Goal: Task Accomplishment & Management: Manage account settings

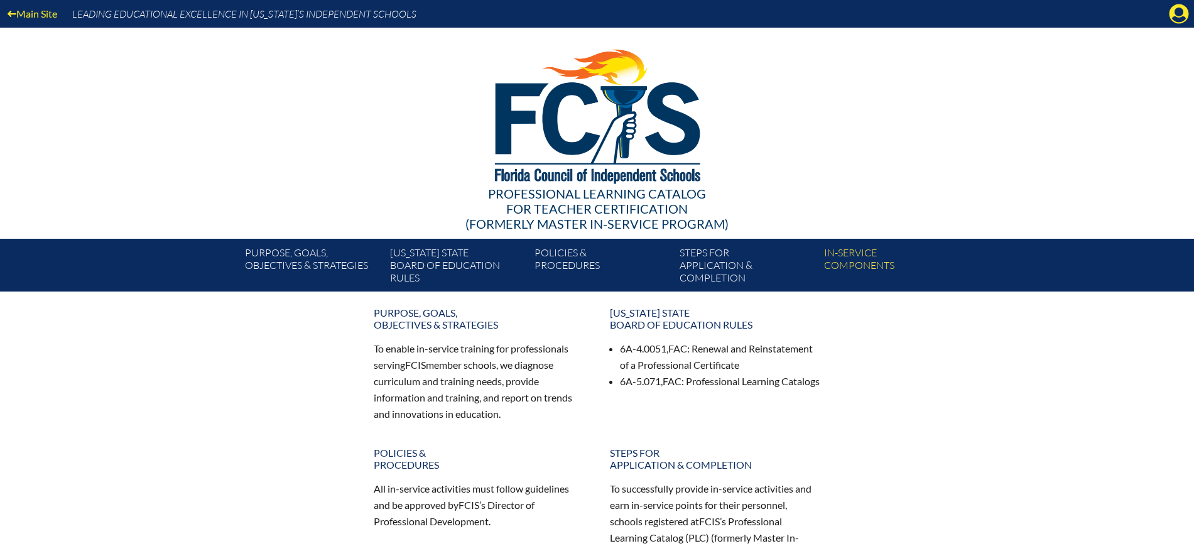
drag, startPoint x: 1177, startPoint y: 6, endPoint x: 1140, endPoint y: 45, distance: 54.2
click at [1178, 11] on icon "Manage Account" at bounding box center [1178, 14] width 20 height 20
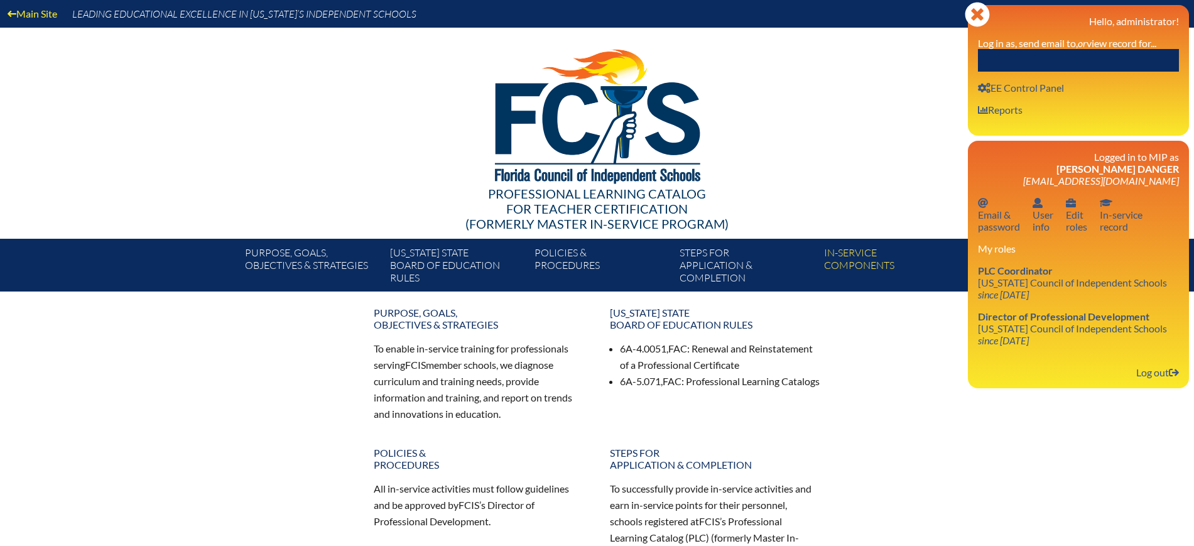
click at [1114, 56] on input "text" at bounding box center [1078, 60] width 201 height 23
paste input "Rebecca Furlough"
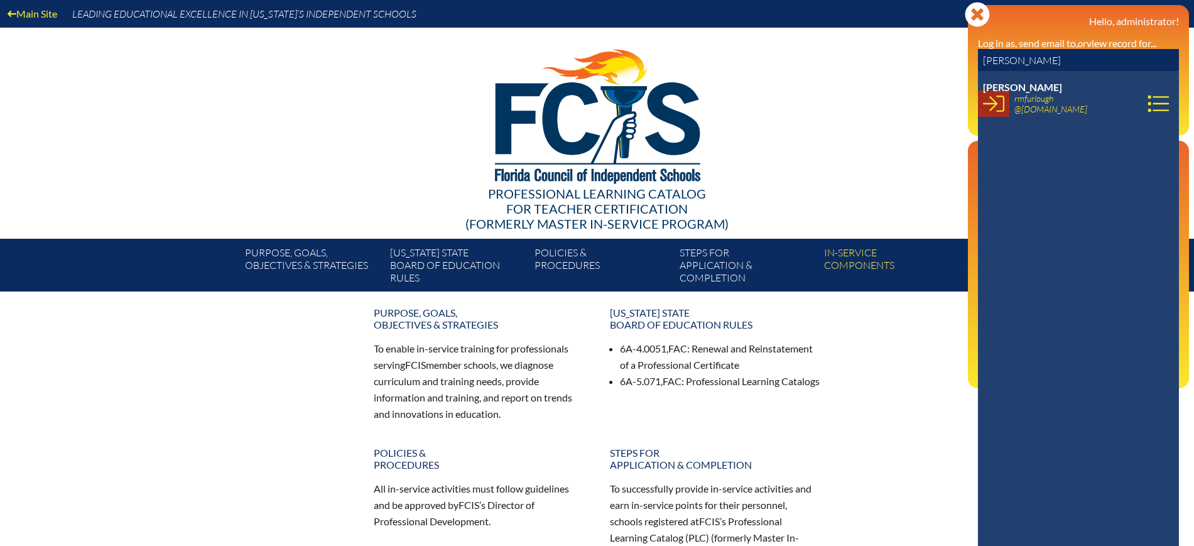
type input "[PERSON_NAME]"
click at [986, 103] on icon at bounding box center [993, 103] width 21 height 16
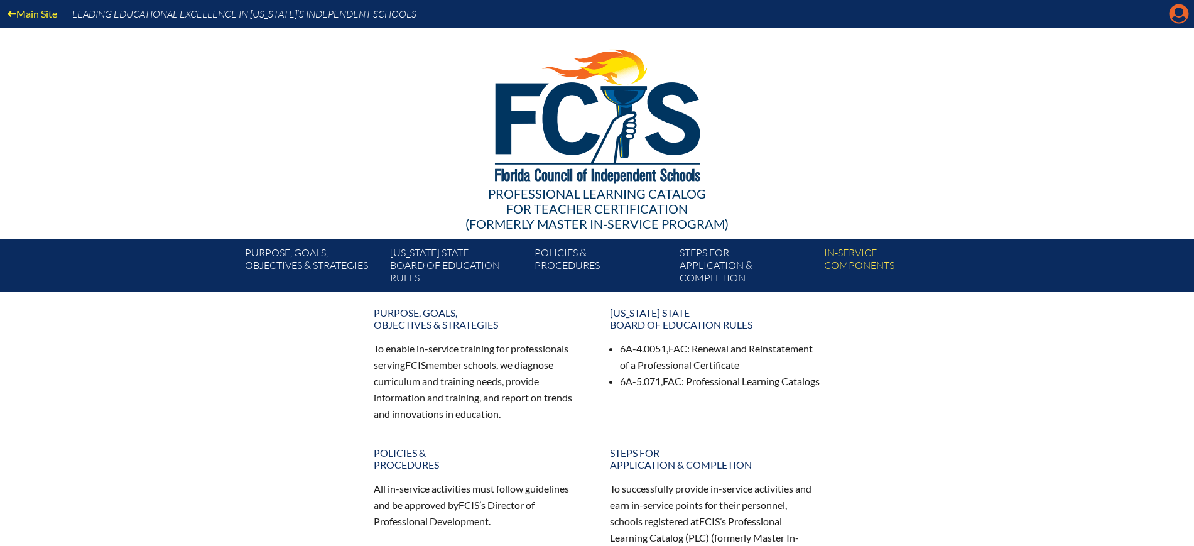
click at [1179, 11] on icon "Manage account" at bounding box center [1178, 14] width 20 height 20
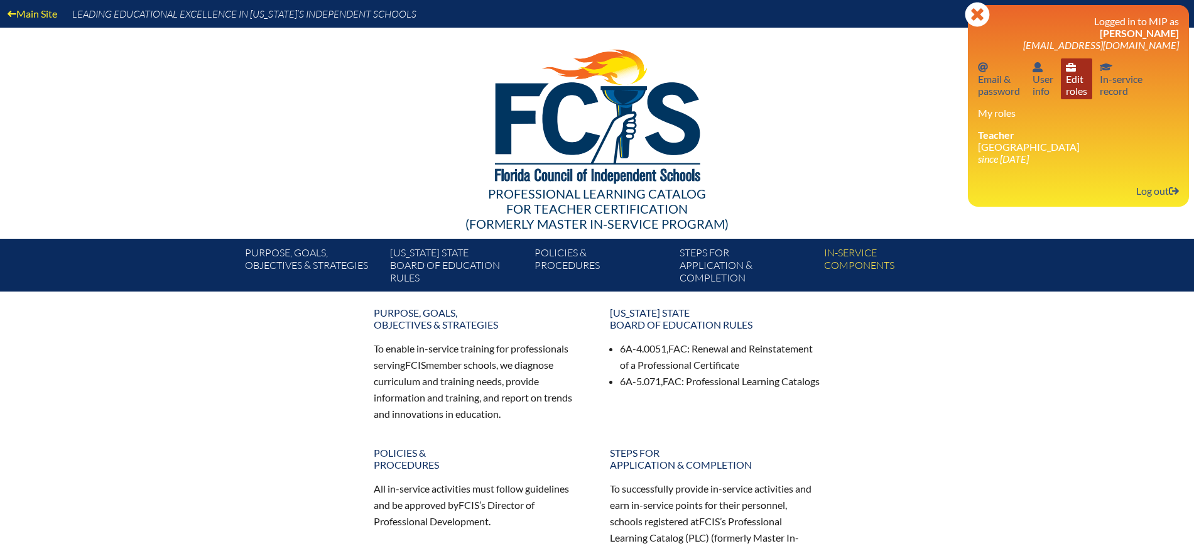
click at [1080, 86] on link "User info Edit roles" at bounding box center [1075, 78] width 31 height 41
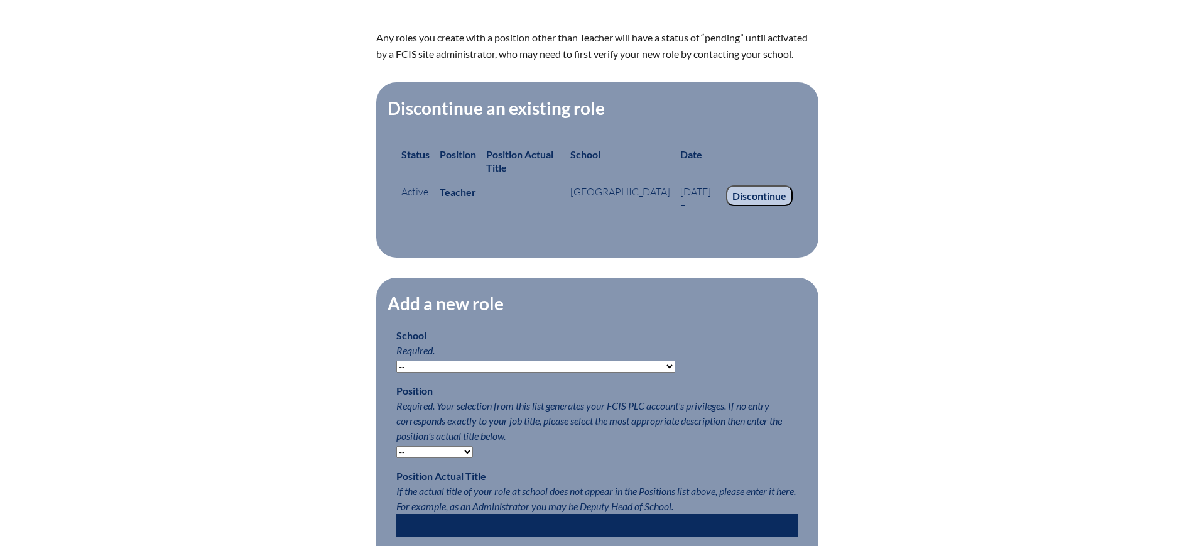
scroll to position [392, 0]
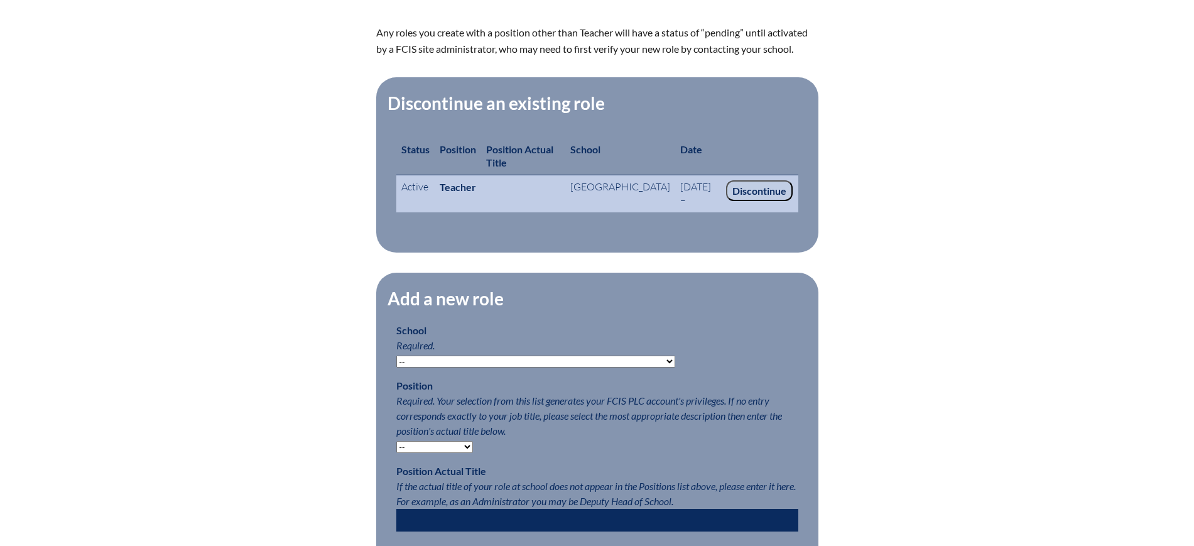
click at [772, 197] on input "Discontinue" at bounding box center [759, 190] width 67 height 21
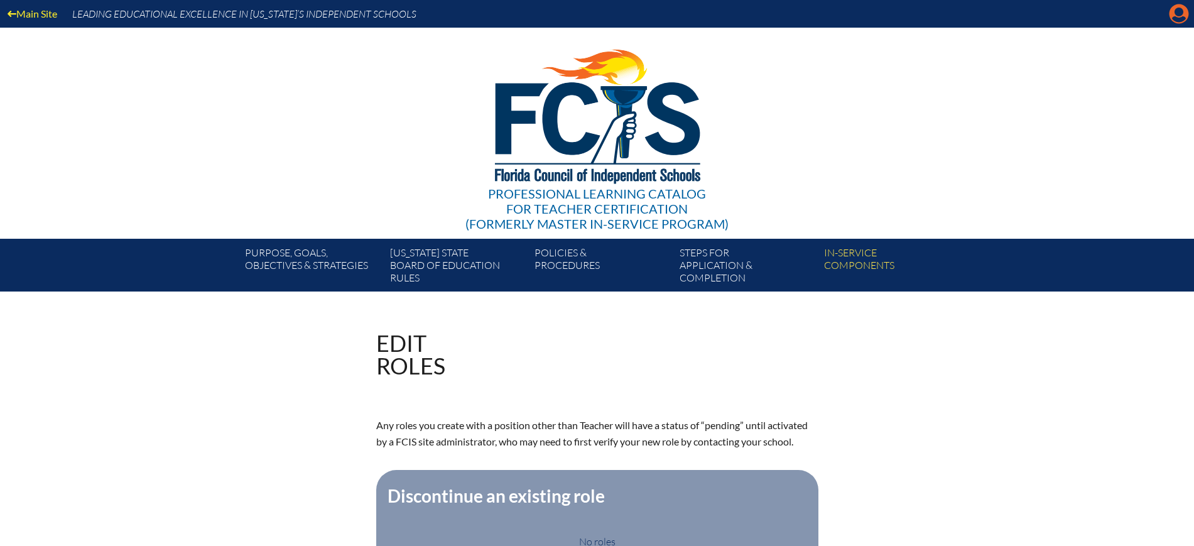
click at [1172, 12] on icon at bounding box center [1178, 13] width 19 height 19
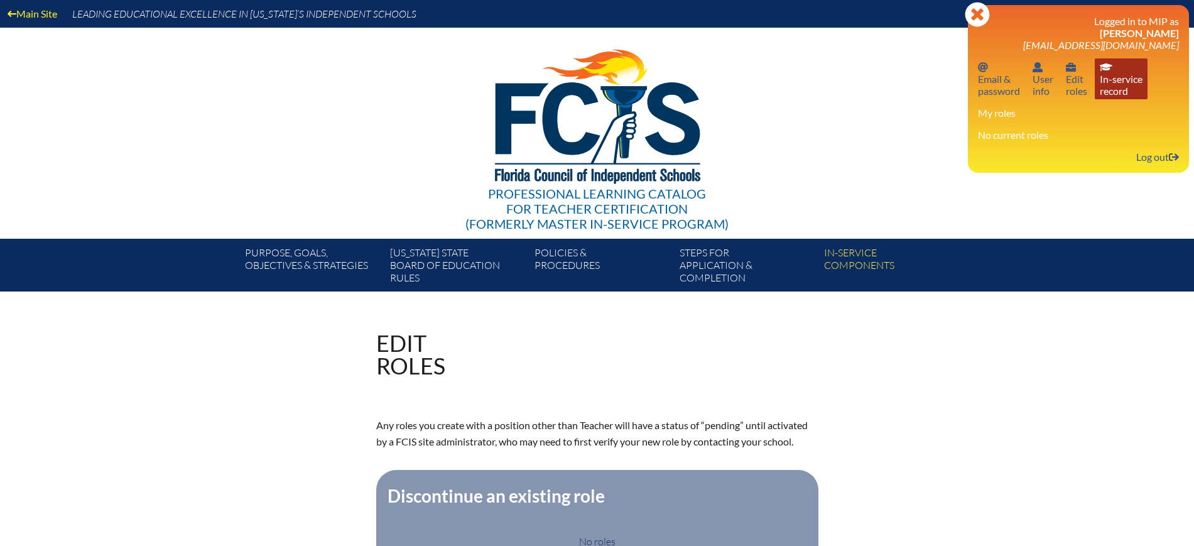
drag, startPoint x: 1160, startPoint y: 152, endPoint x: 1118, endPoint y: 87, distance: 77.3
click at [1160, 152] on link "Log out Log out" at bounding box center [1157, 156] width 53 height 17
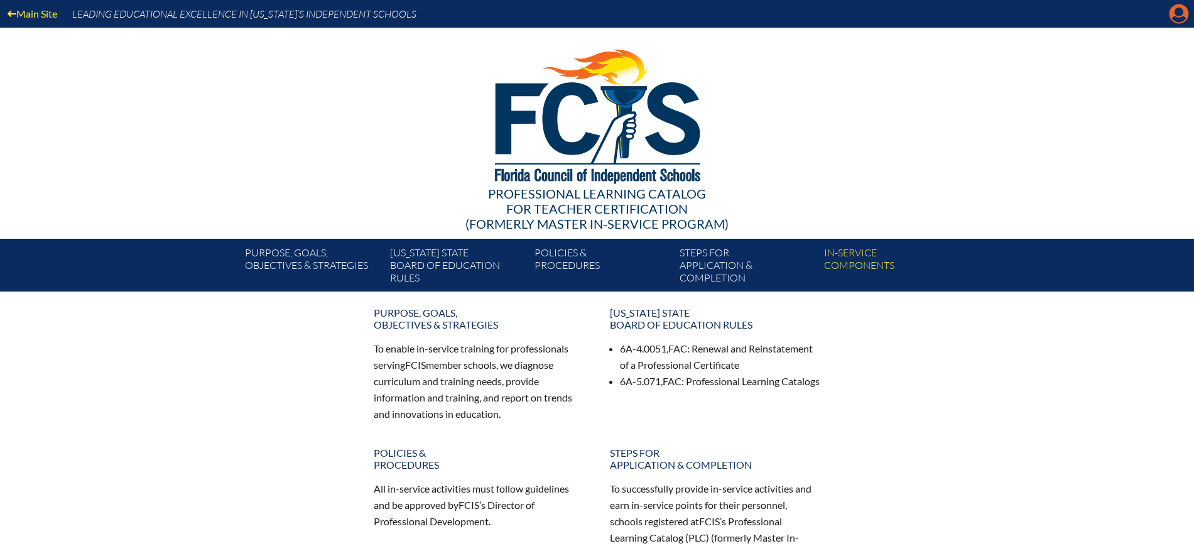
click at [1175, 21] on icon "Manage Account" at bounding box center [1178, 14] width 20 height 20
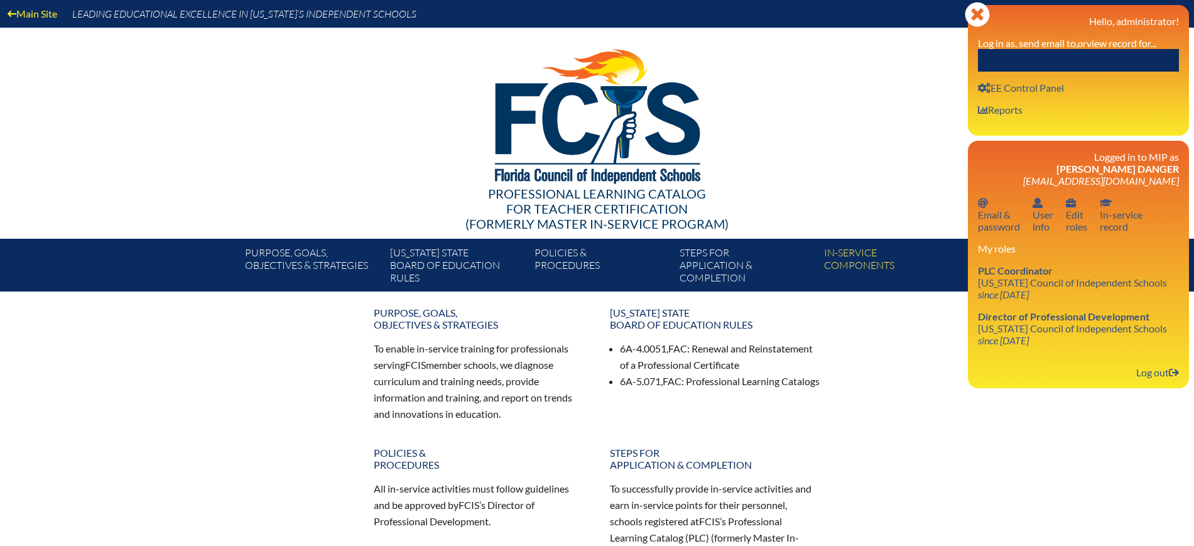
click at [1148, 54] on input "text" at bounding box center [1078, 60] width 201 height 23
paste input "[PERSON_NAME]"
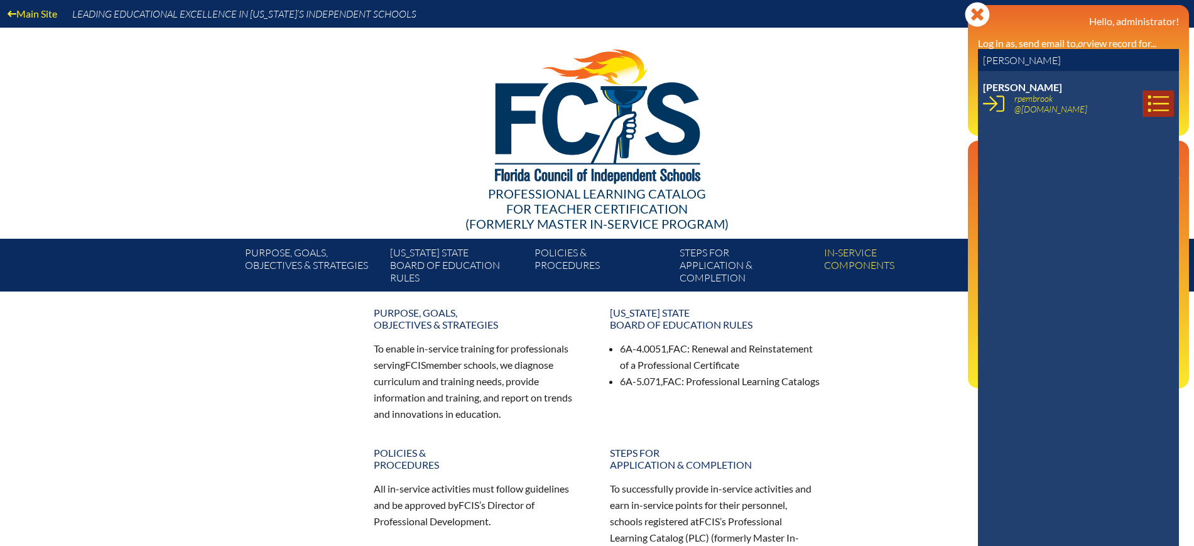
type input "[PERSON_NAME]"
click at [1147, 114] on link at bounding box center [1157, 103] width 31 height 26
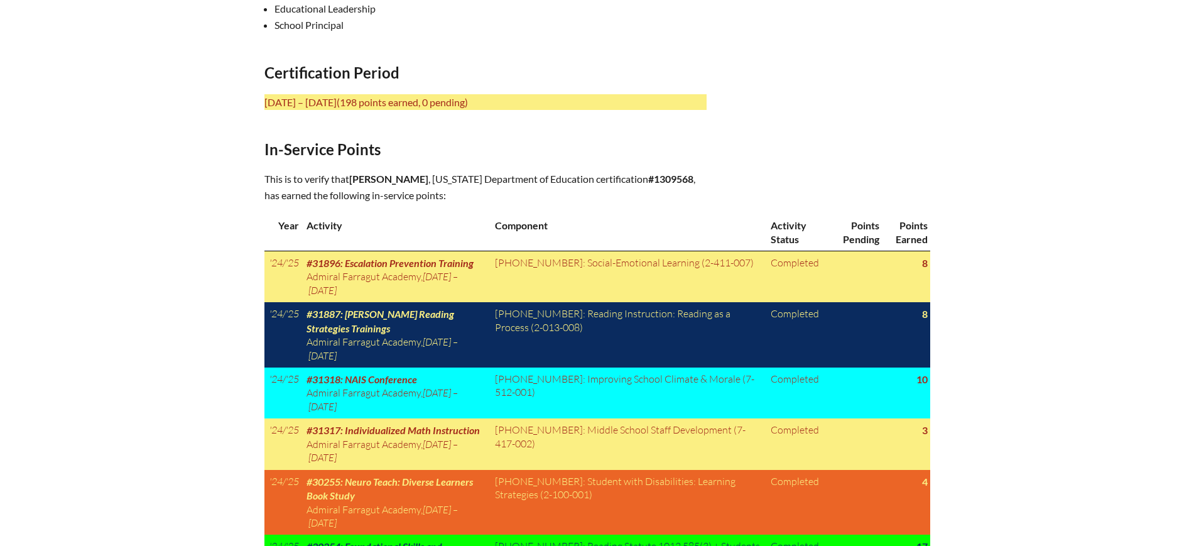
scroll to position [314, 0]
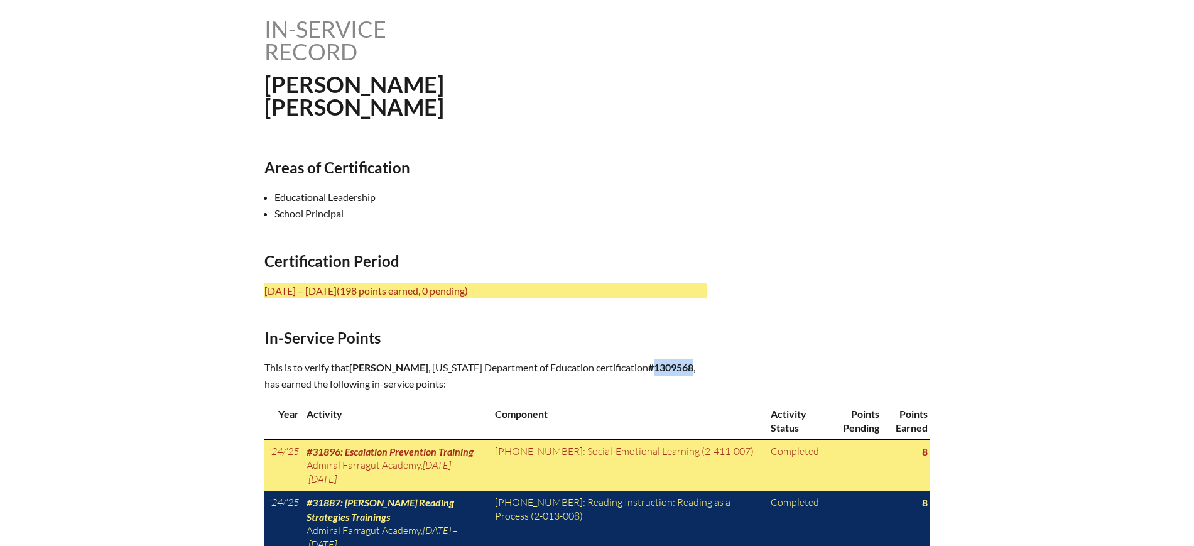
drag, startPoint x: 512, startPoint y: 376, endPoint x: 471, endPoint y: 384, distance: 42.1
click at [471, 384] on p "This is to verify that Rebecca Ruth Pembrook , Florida Department of Education …" at bounding box center [485, 375] width 442 height 33
copy b "1309568"
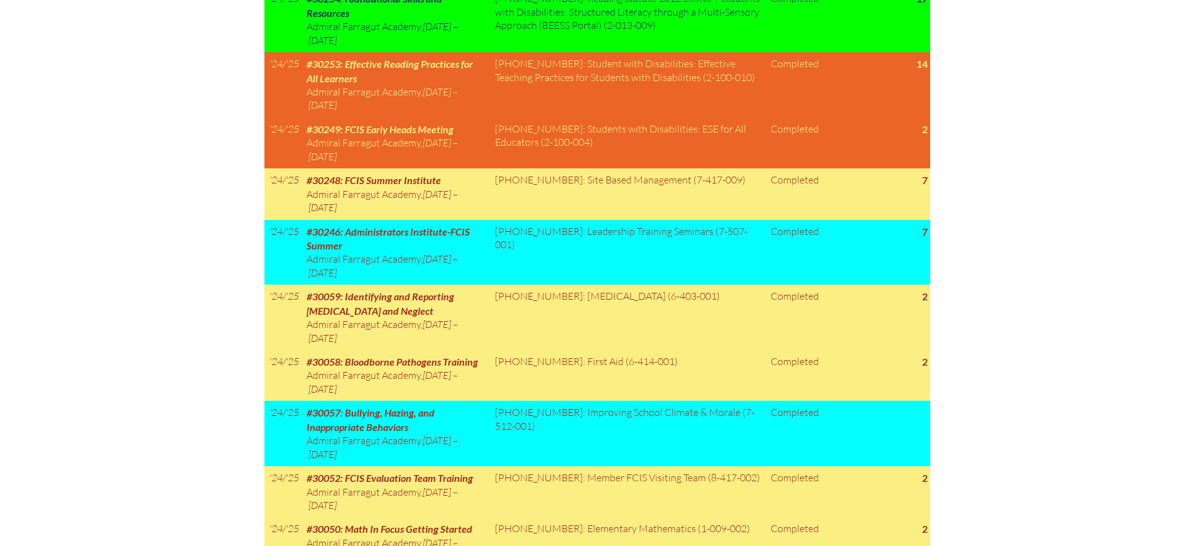
scroll to position [814, 0]
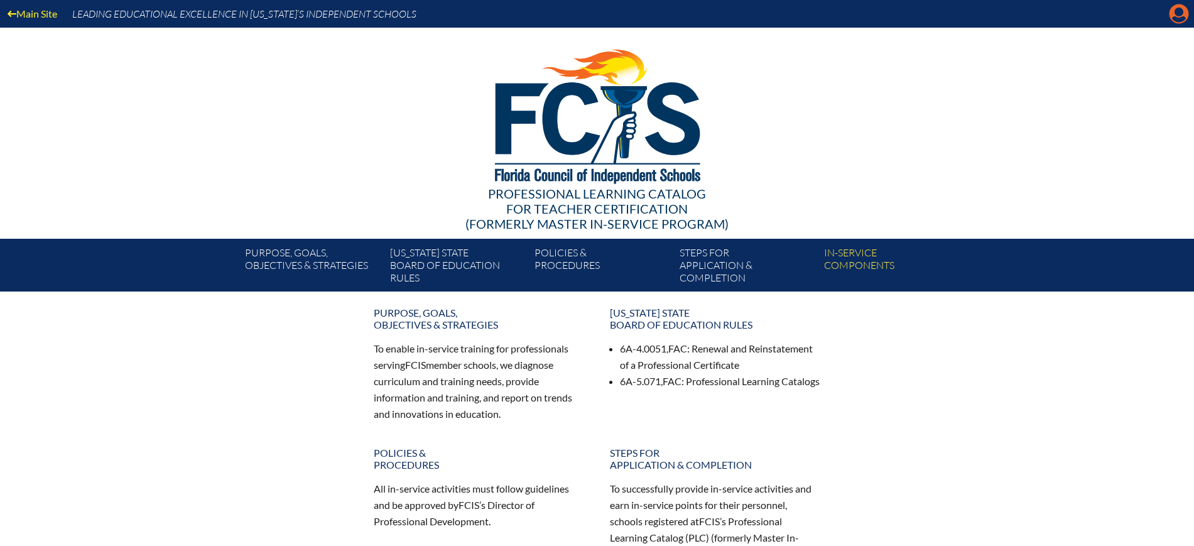
drag, startPoint x: 1174, startPoint y: 8, endPoint x: 1154, endPoint y: 19, distance: 22.8
click at [1175, 8] on icon at bounding box center [1178, 13] width 19 height 19
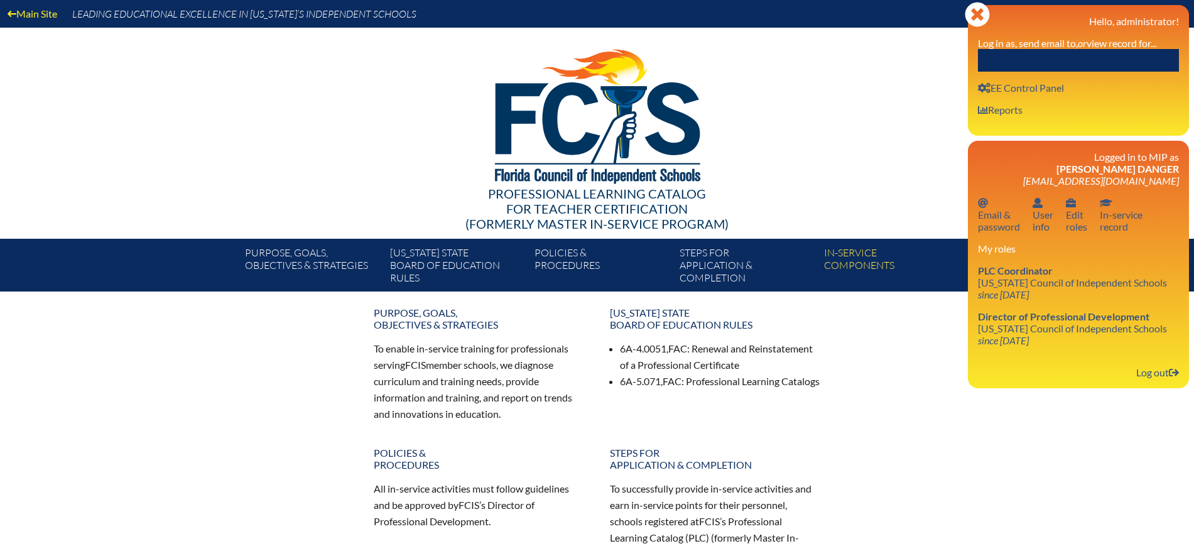
click at [1107, 47] on label "Log in as, send email to, or view record for..." at bounding box center [1067, 43] width 178 height 12
click at [1093, 61] on input "text" at bounding box center [1078, 60] width 201 height 23
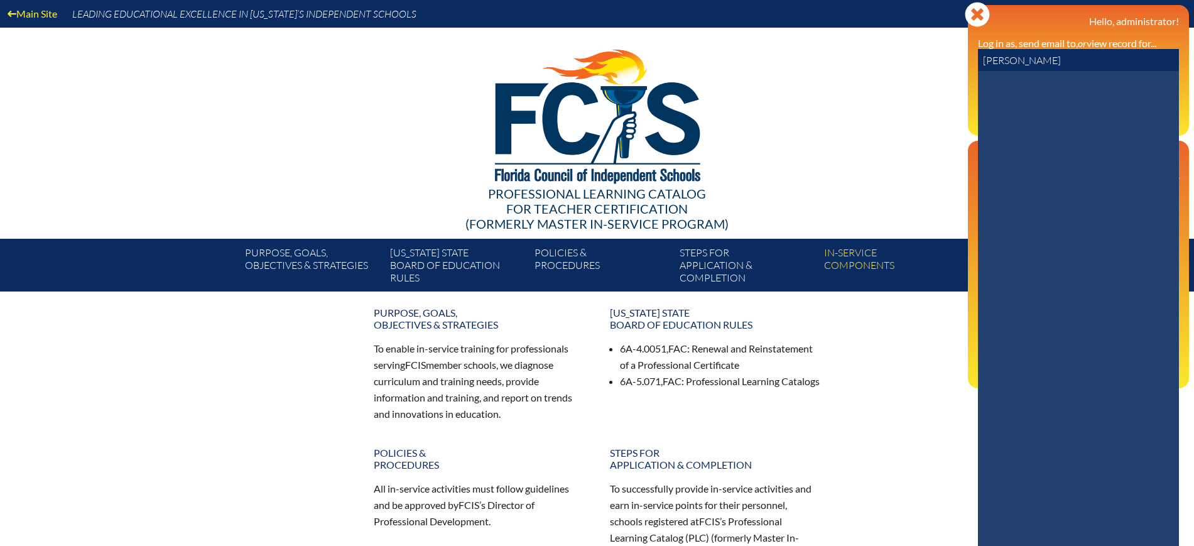
drag, startPoint x: 1027, startPoint y: 65, endPoint x: 927, endPoint y: 65, distance: 99.8
click at [927, 65] on div "Main Site Leading Educational Excellence in Florida’s Independent Schools Profe…" at bounding box center [597, 145] width 1194 height 291
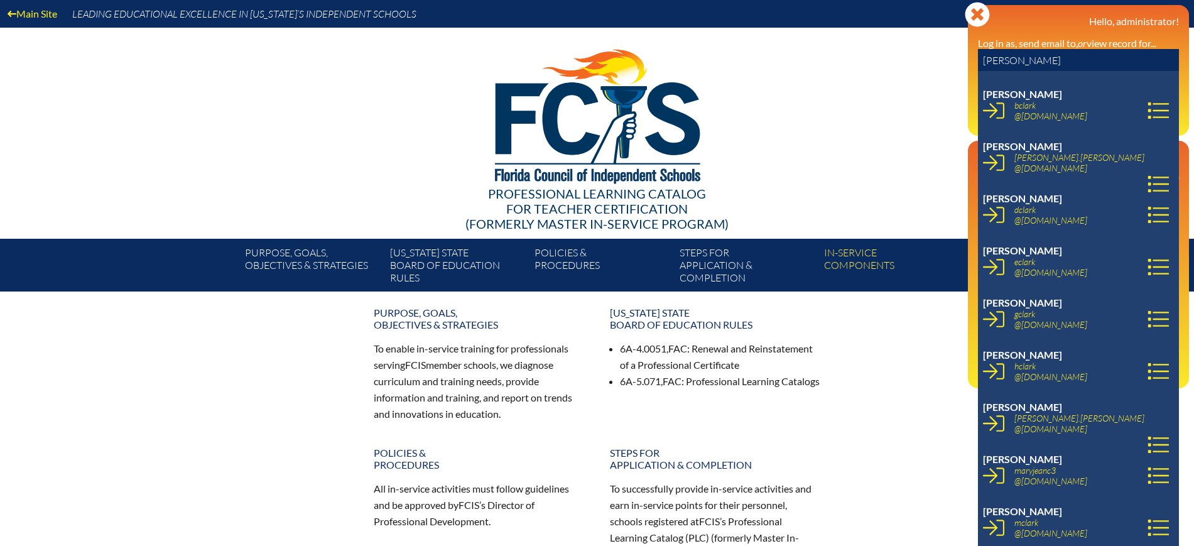
scroll to position [314, 0]
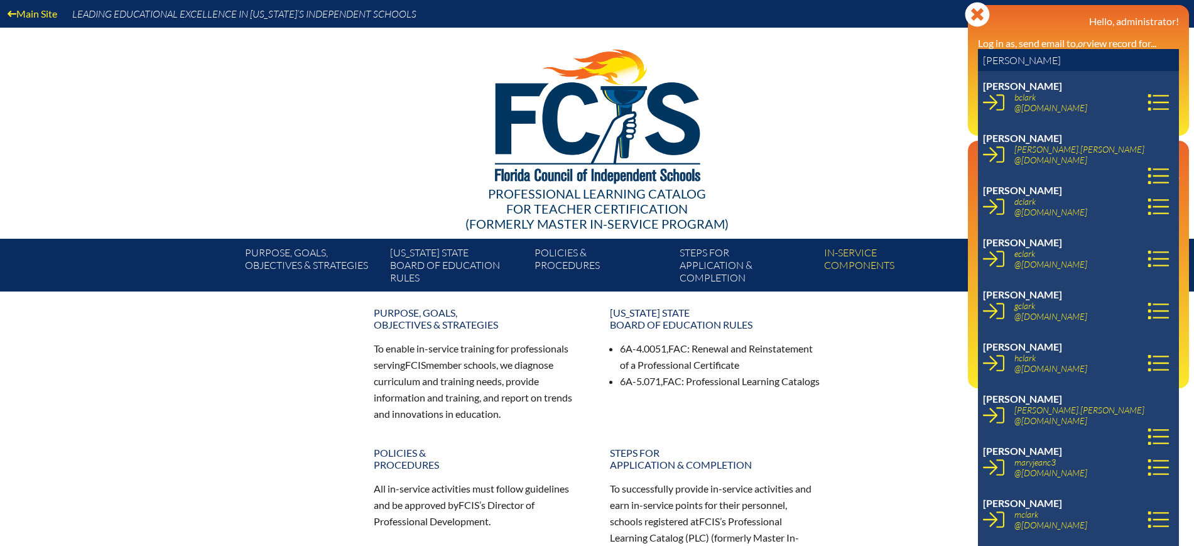
type input "clark"
